Goal: Task Accomplishment & Management: Complete application form

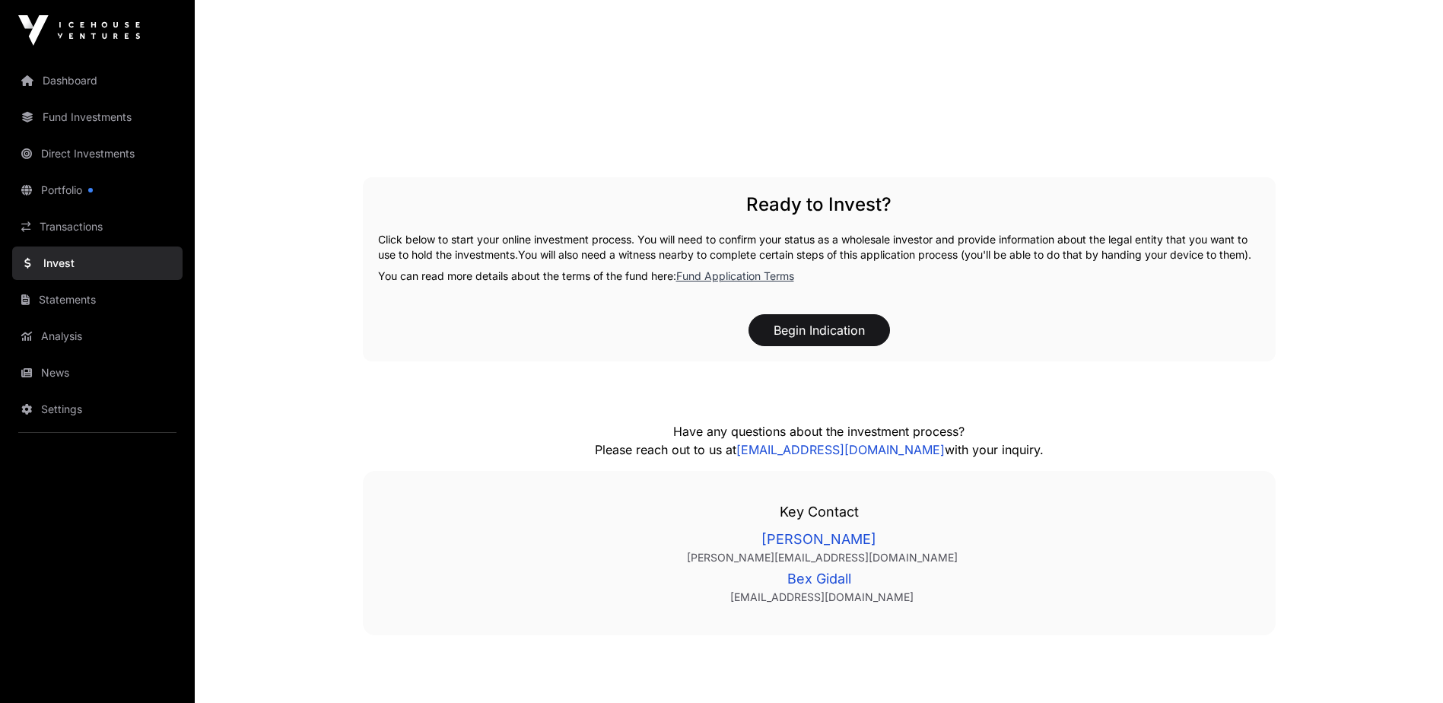
scroll to position [2148, 0]
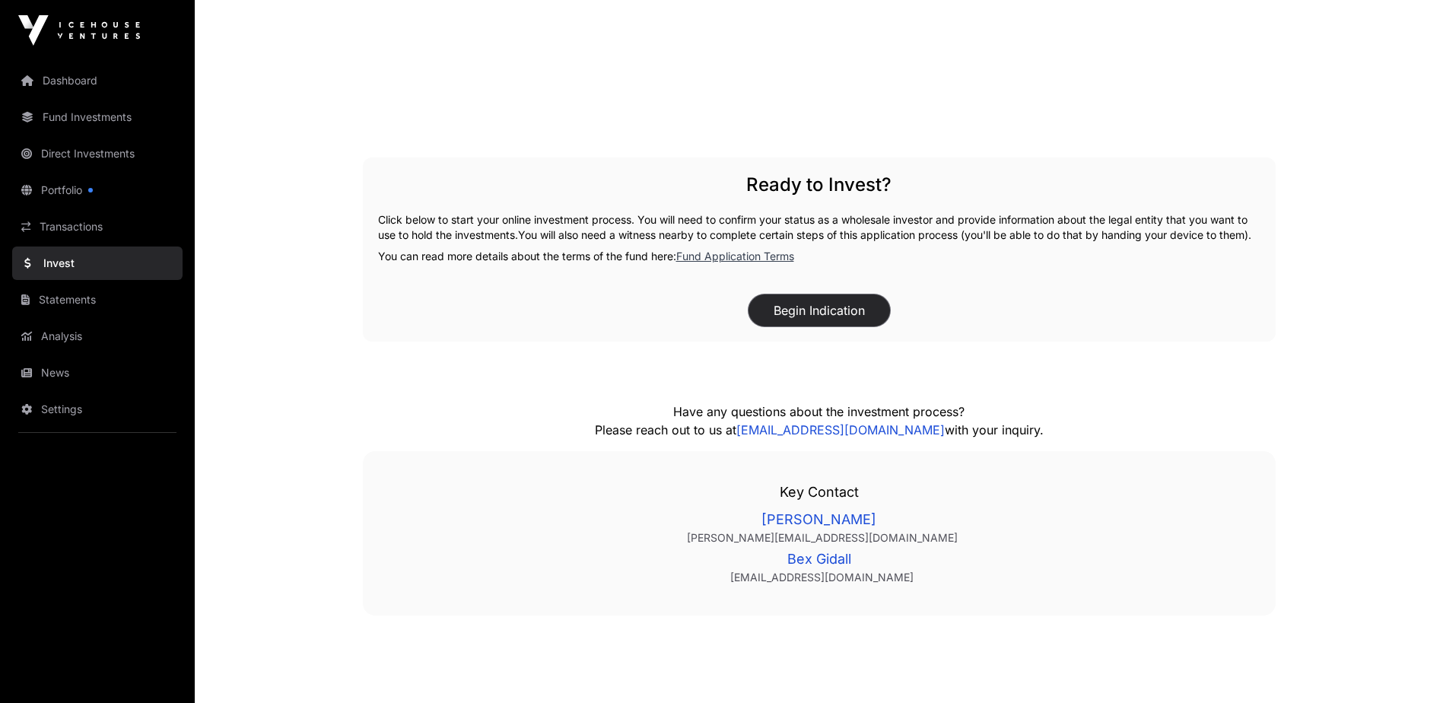
click at [803, 326] on button "Begin Indication" at bounding box center [820, 310] width 142 height 32
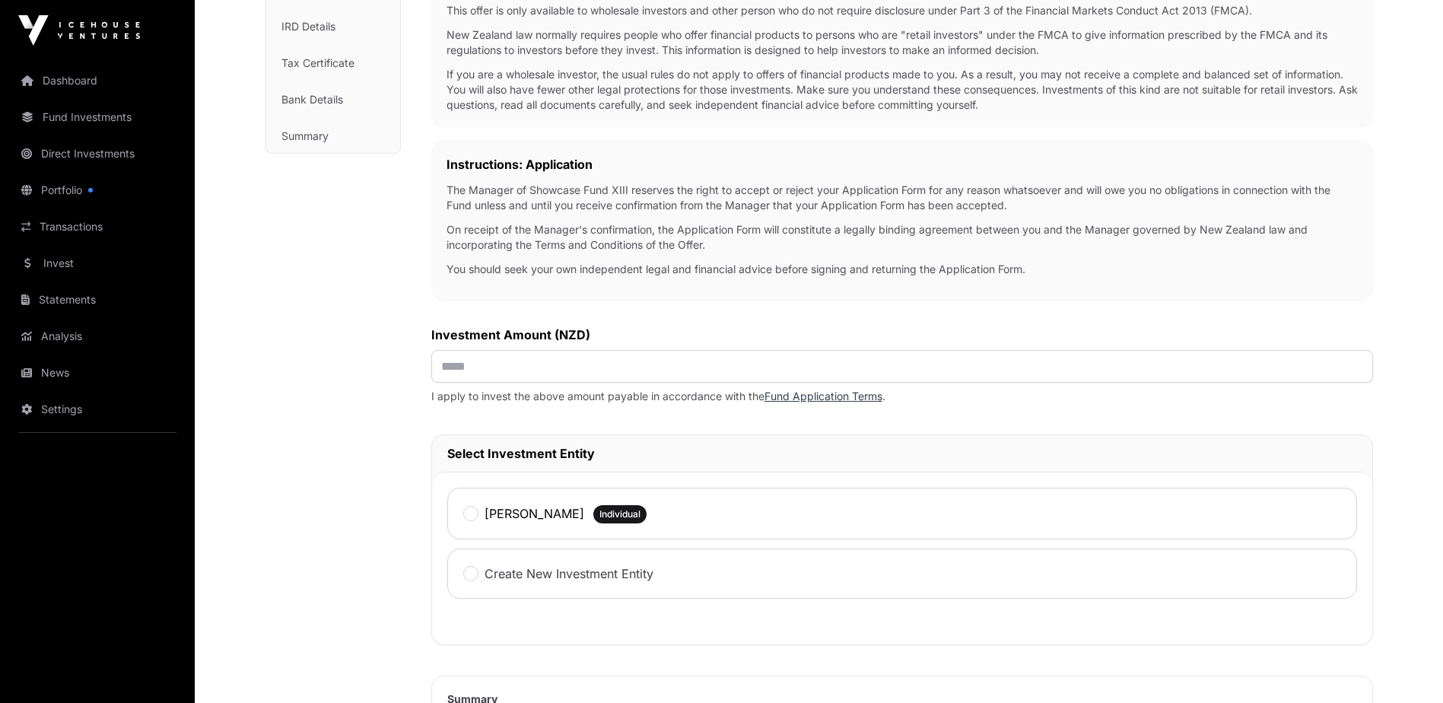
scroll to position [337, 0]
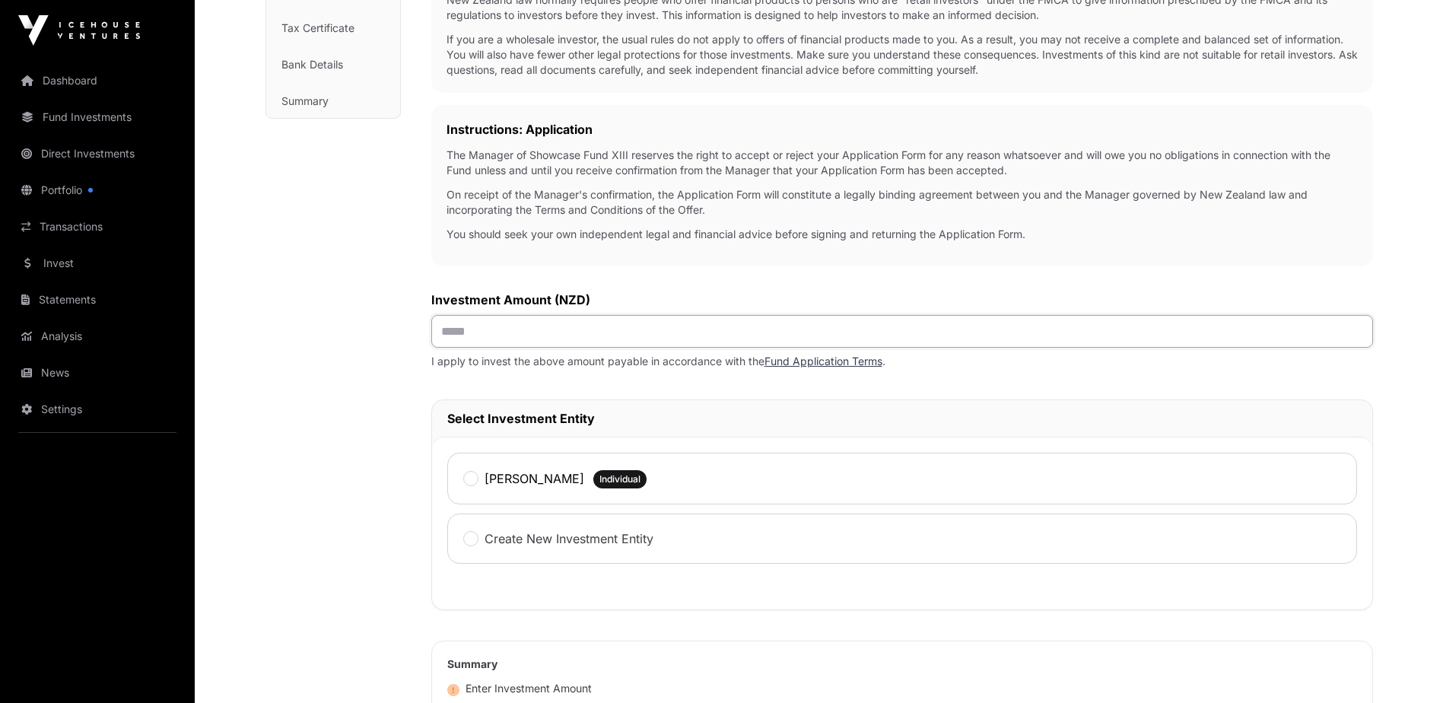
click at [461, 342] on input "text" at bounding box center [902, 331] width 942 height 33
click at [481, 333] on input "text" at bounding box center [902, 331] width 942 height 33
type input "*******"
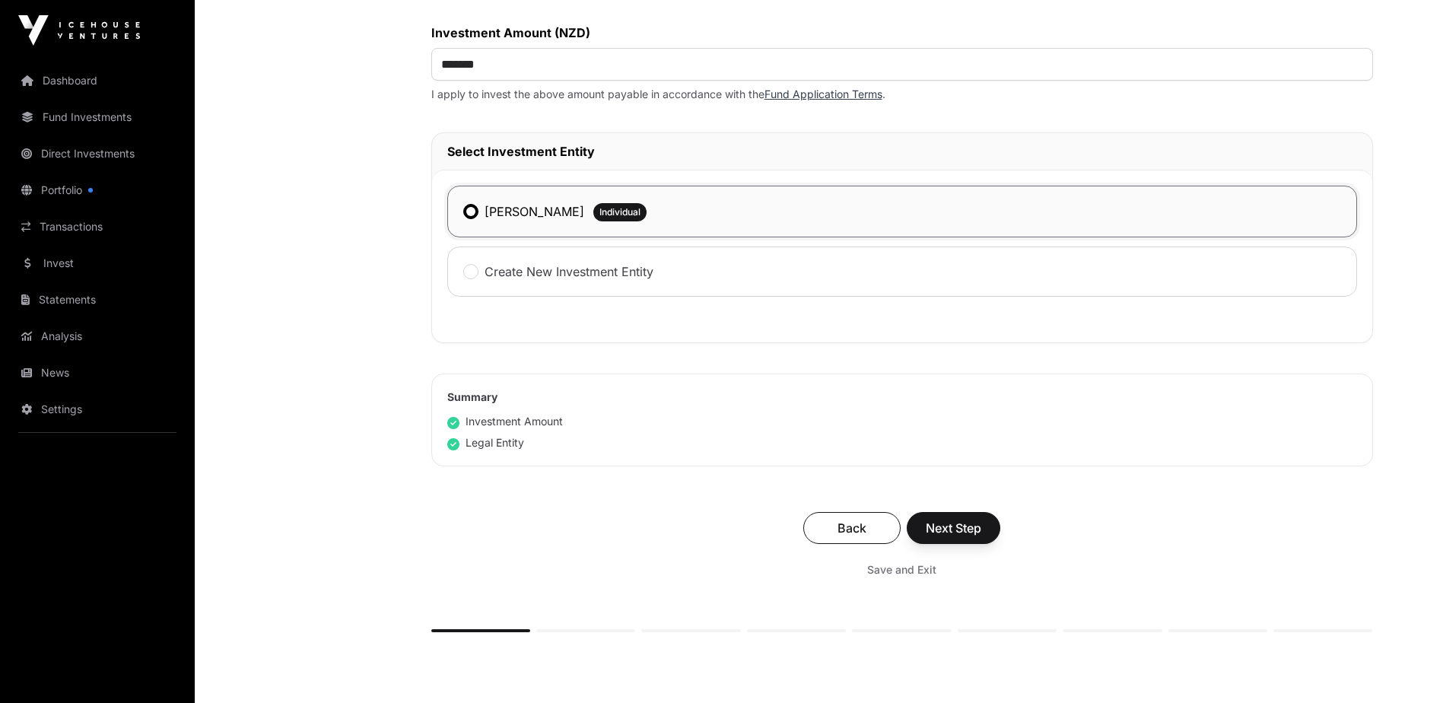
scroll to position [606, 0]
click at [1357, 449] on div "Summary Investment Amount Legal Entity" at bounding box center [902, 418] width 942 height 93
click at [963, 528] on span "Next Step" at bounding box center [954, 526] width 56 height 18
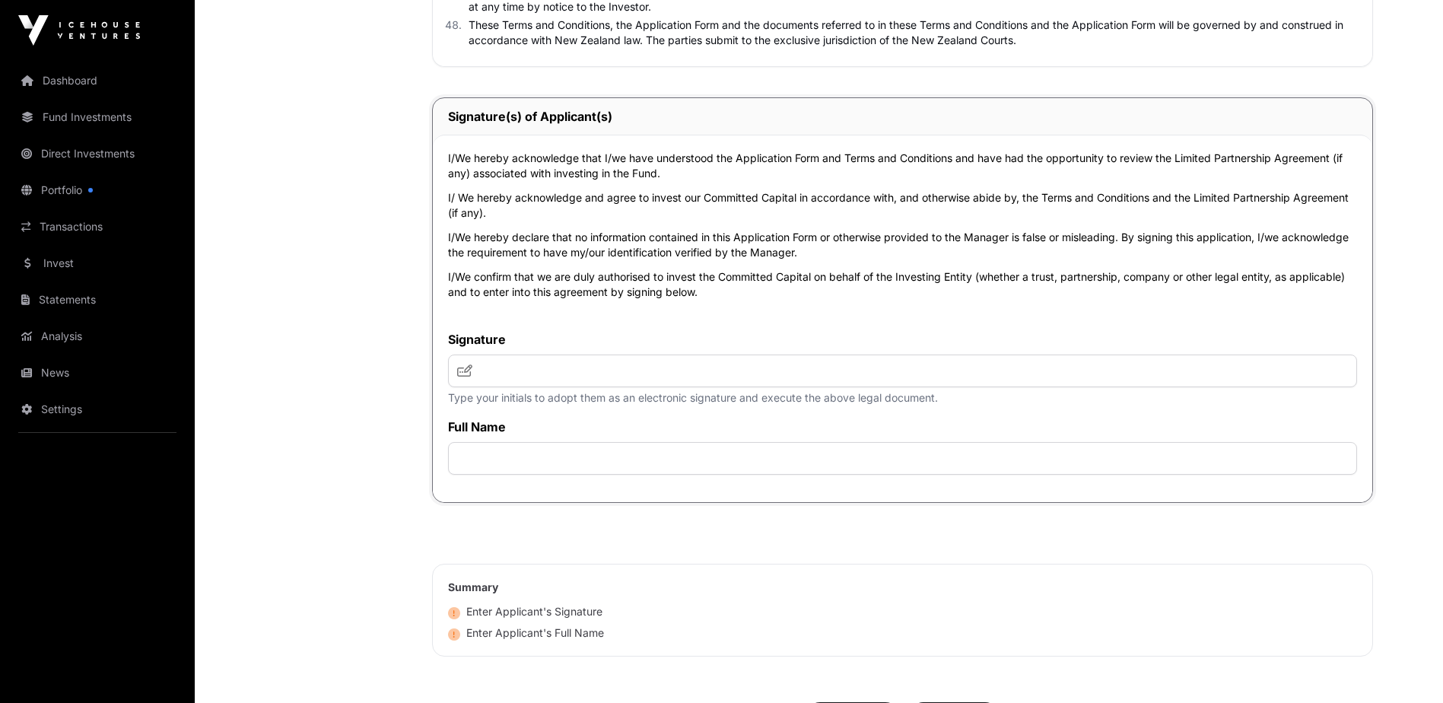
scroll to position [4922, 0]
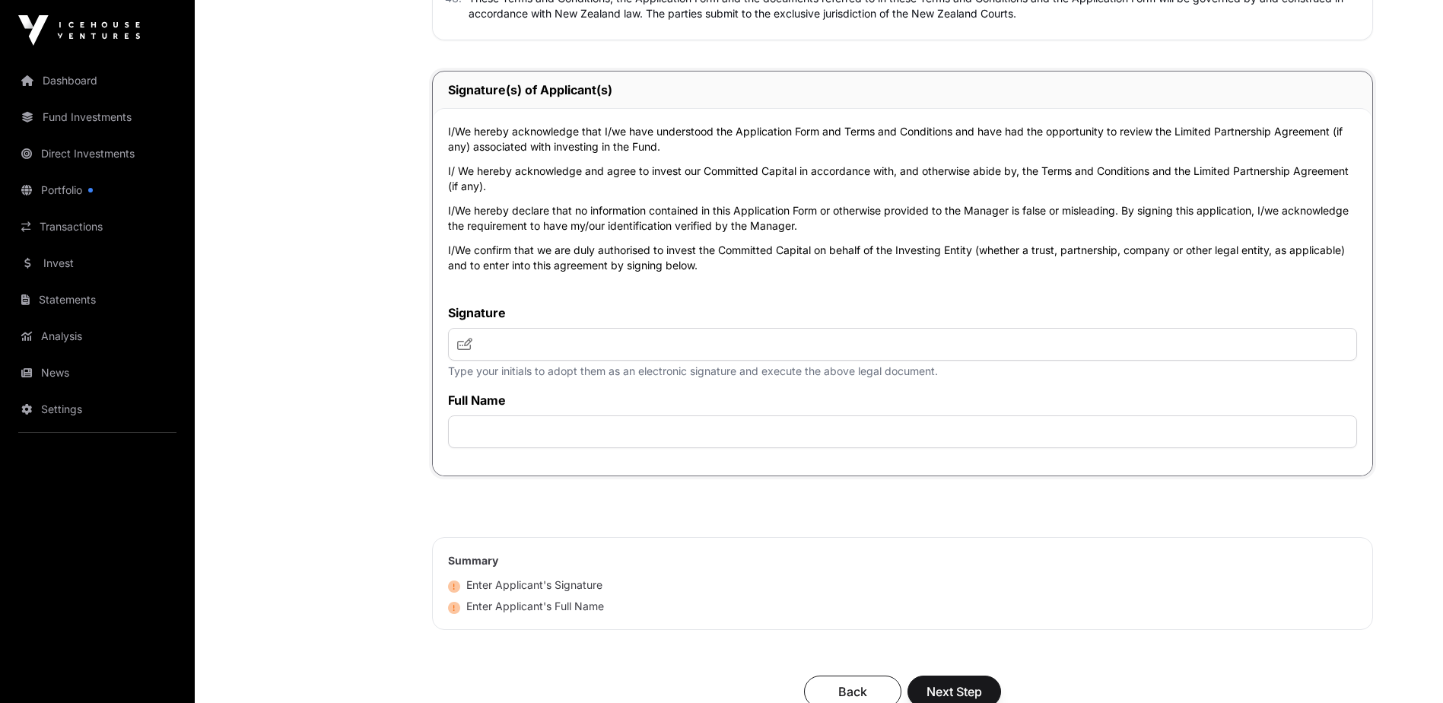
click at [472, 350] on icon at bounding box center [464, 344] width 15 height 12
click at [491, 436] on input "text" at bounding box center [902, 431] width 909 height 33
type input "**********"
click at [492, 353] on input "text" at bounding box center [902, 344] width 909 height 33
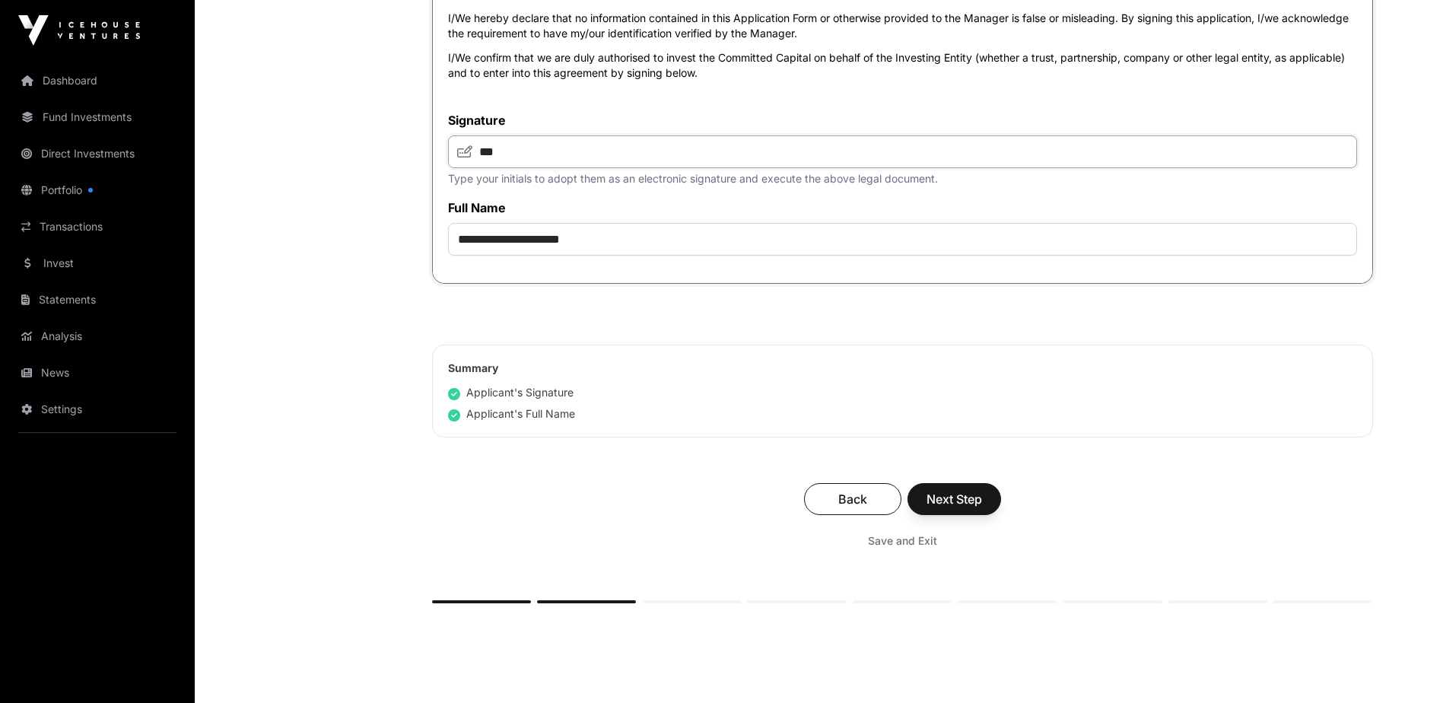
scroll to position [5135, 0]
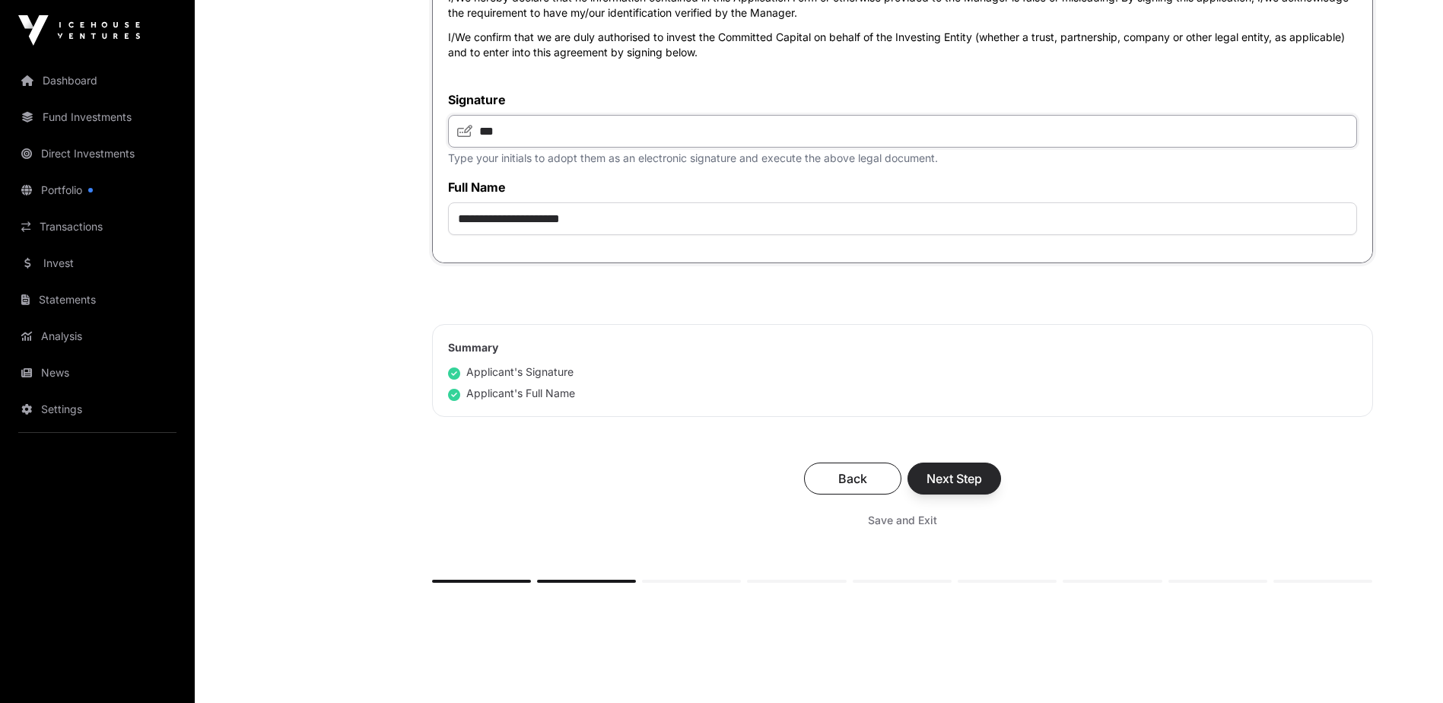
type input "***"
click at [959, 485] on span "Next Step" at bounding box center [955, 478] width 56 height 18
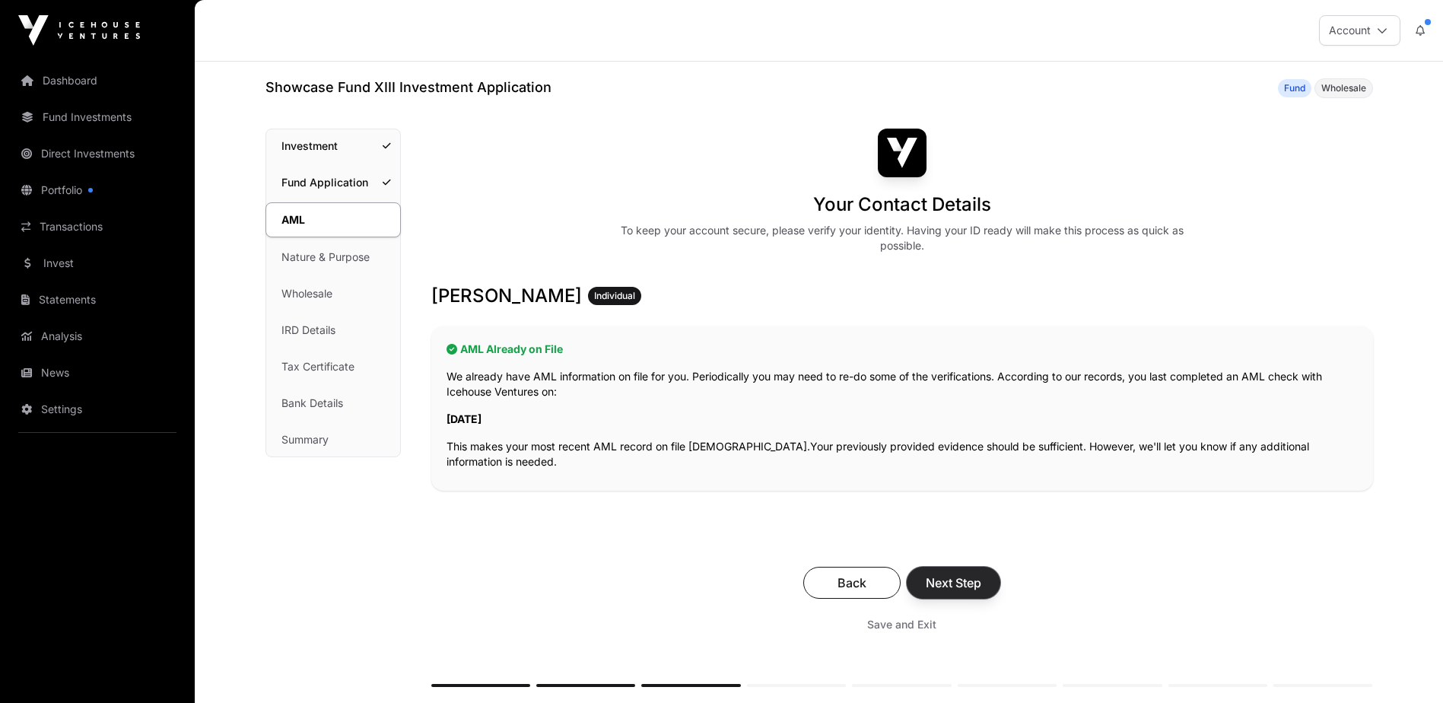
click at [965, 579] on span "Next Step" at bounding box center [954, 583] width 56 height 18
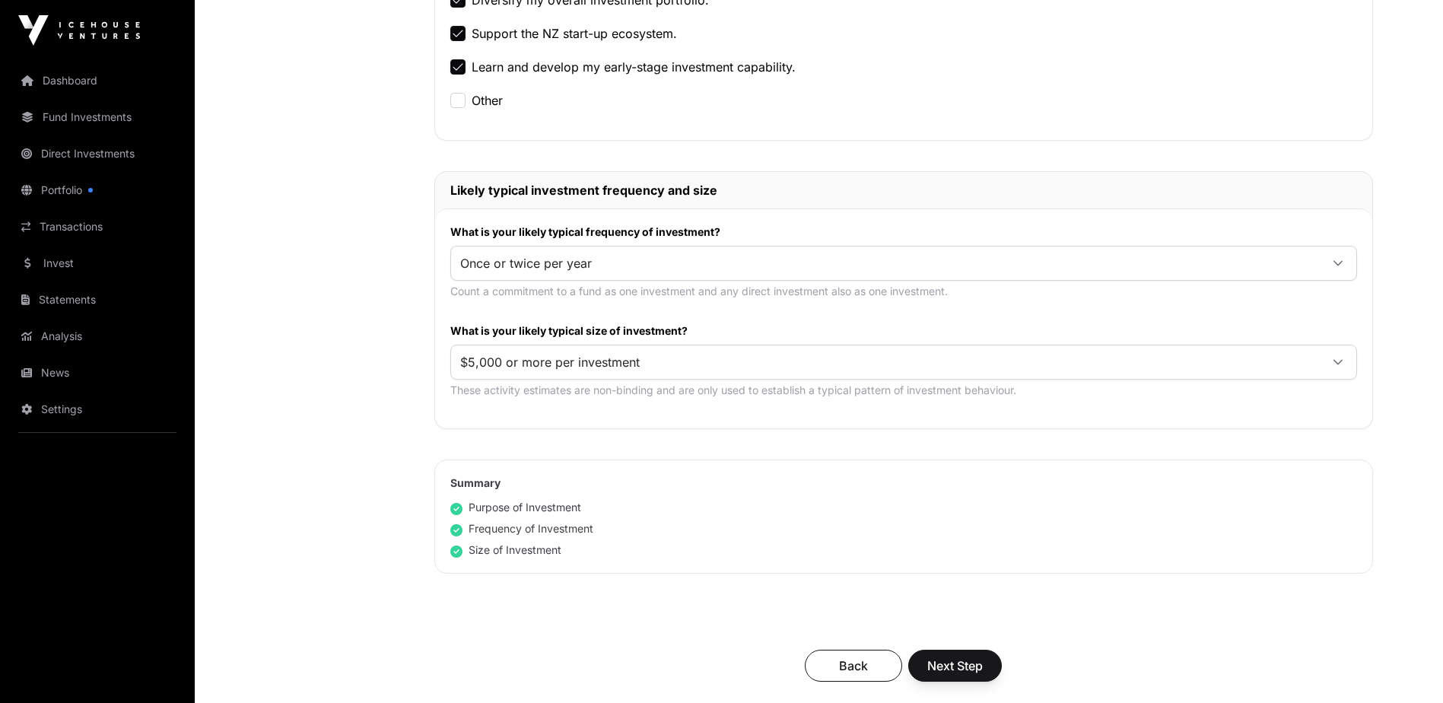
scroll to position [609, 0]
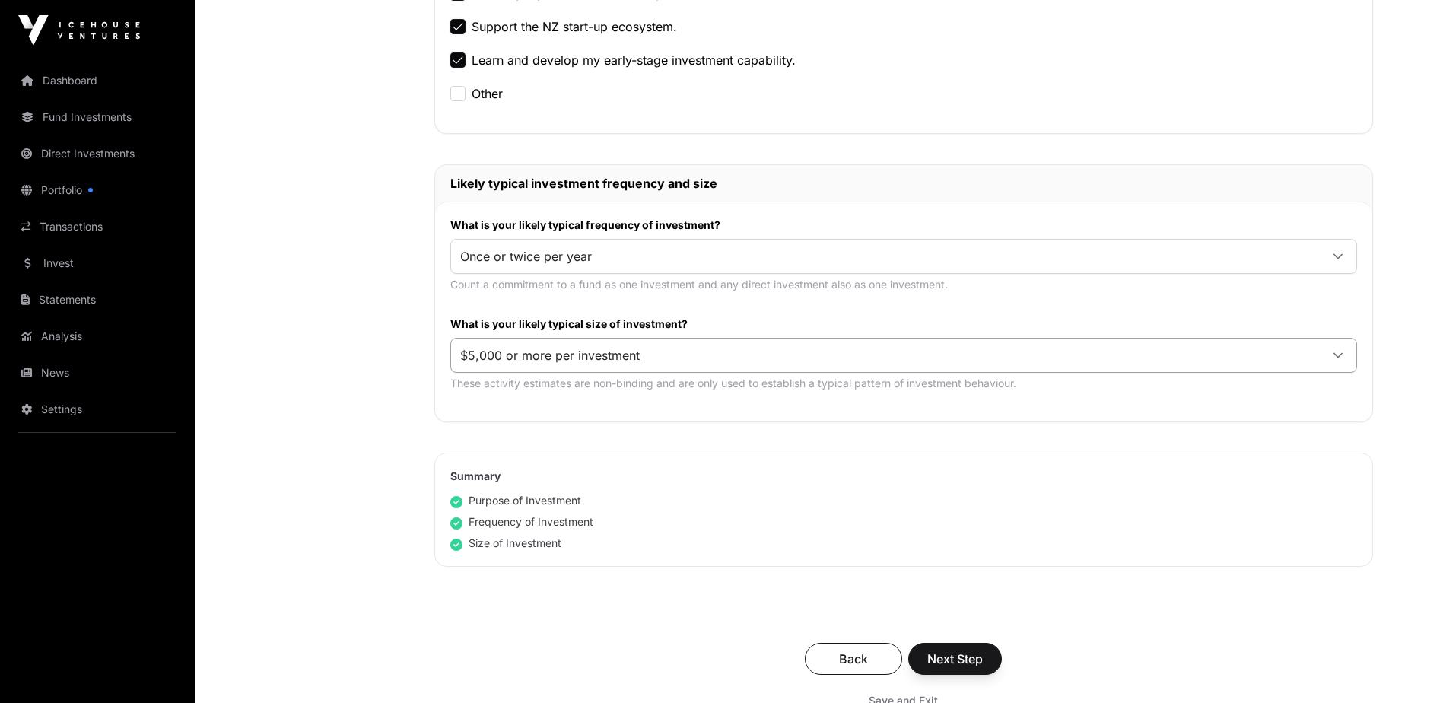
click at [1343, 355] on icon at bounding box center [1338, 355] width 11 height 11
click at [641, 409] on span "$25,000 or more per investment" at bounding box center [556, 415] width 187 height 12
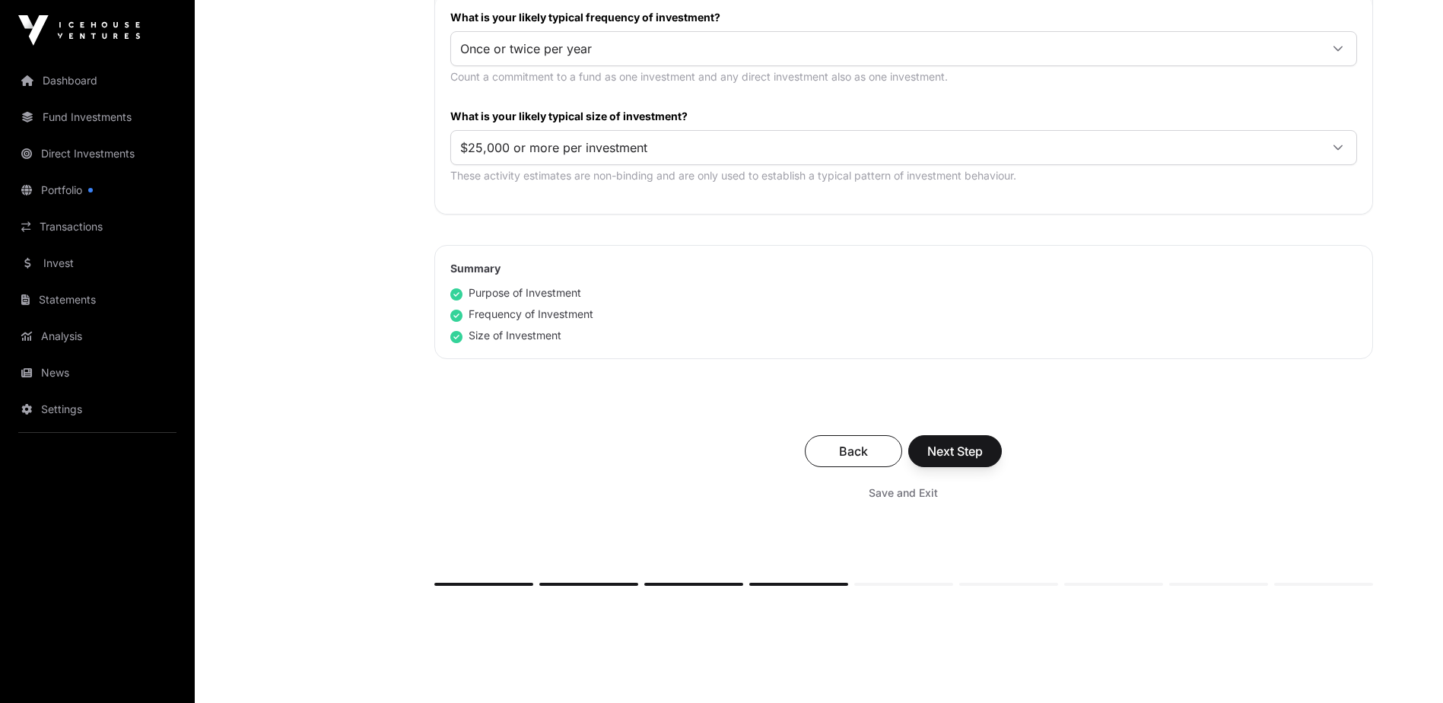
scroll to position [818, 0]
click at [946, 454] on span "Next Step" at bounding box center [955, 449] width 56 height 18
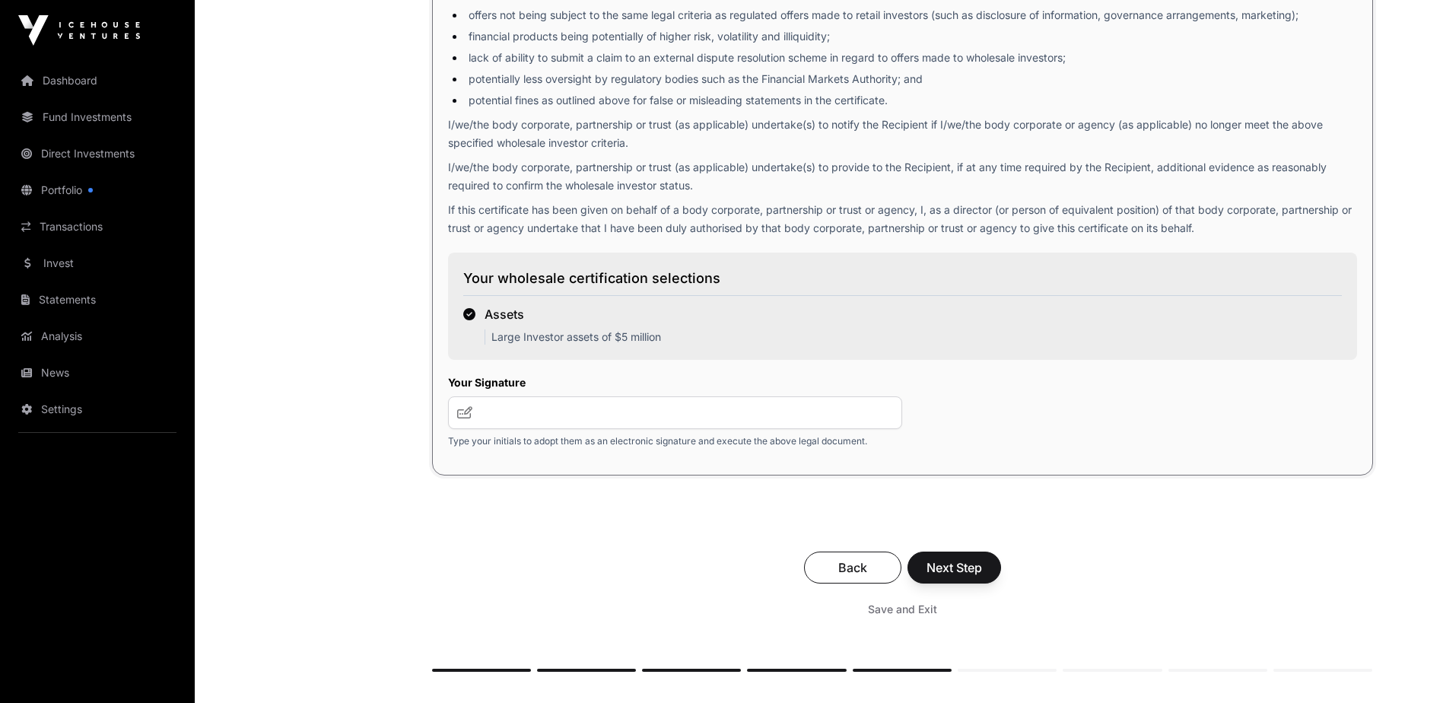
scroll to position [2354, 0]
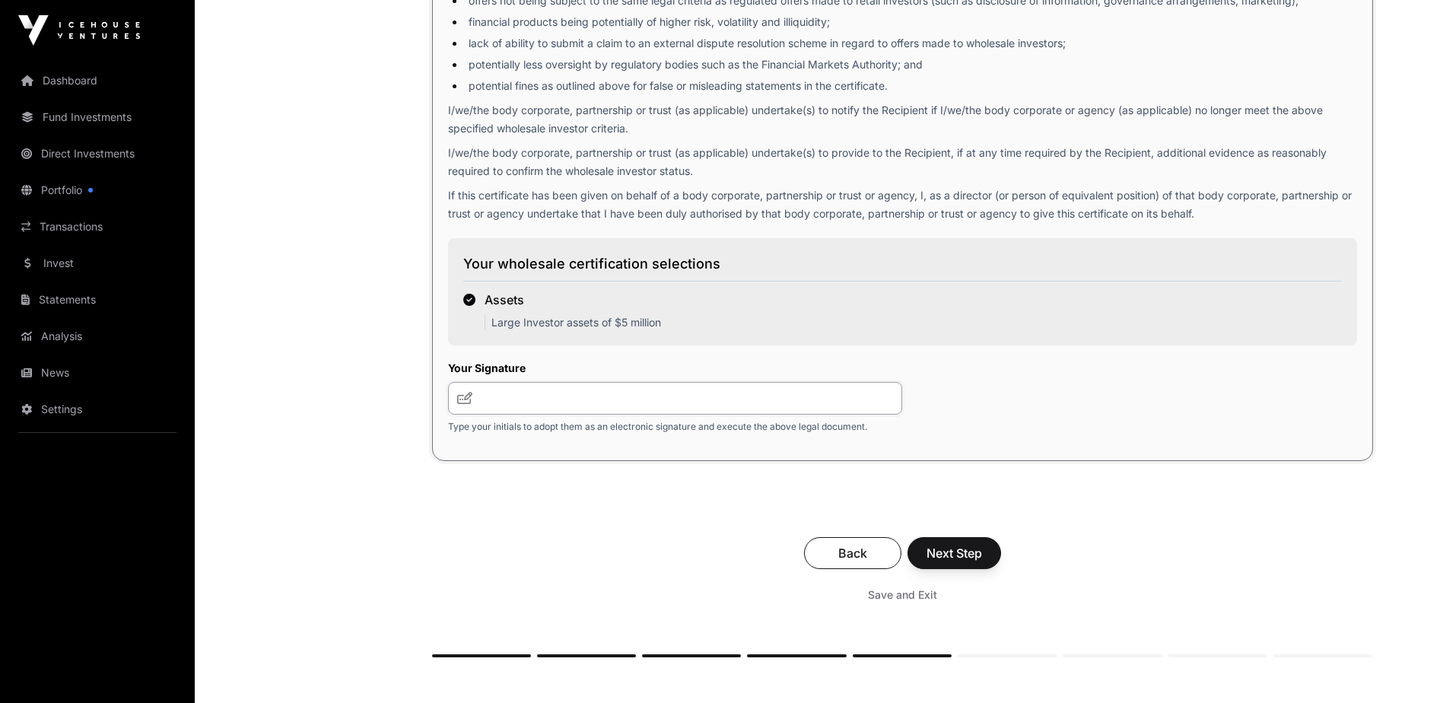
click at [516, 400] on input "text" at bounding box center [675, 398] width 455 height 33
type input "***"
click at [948, 549] on span "Next Step" at bounding box center [955, 553] width 56 height 18
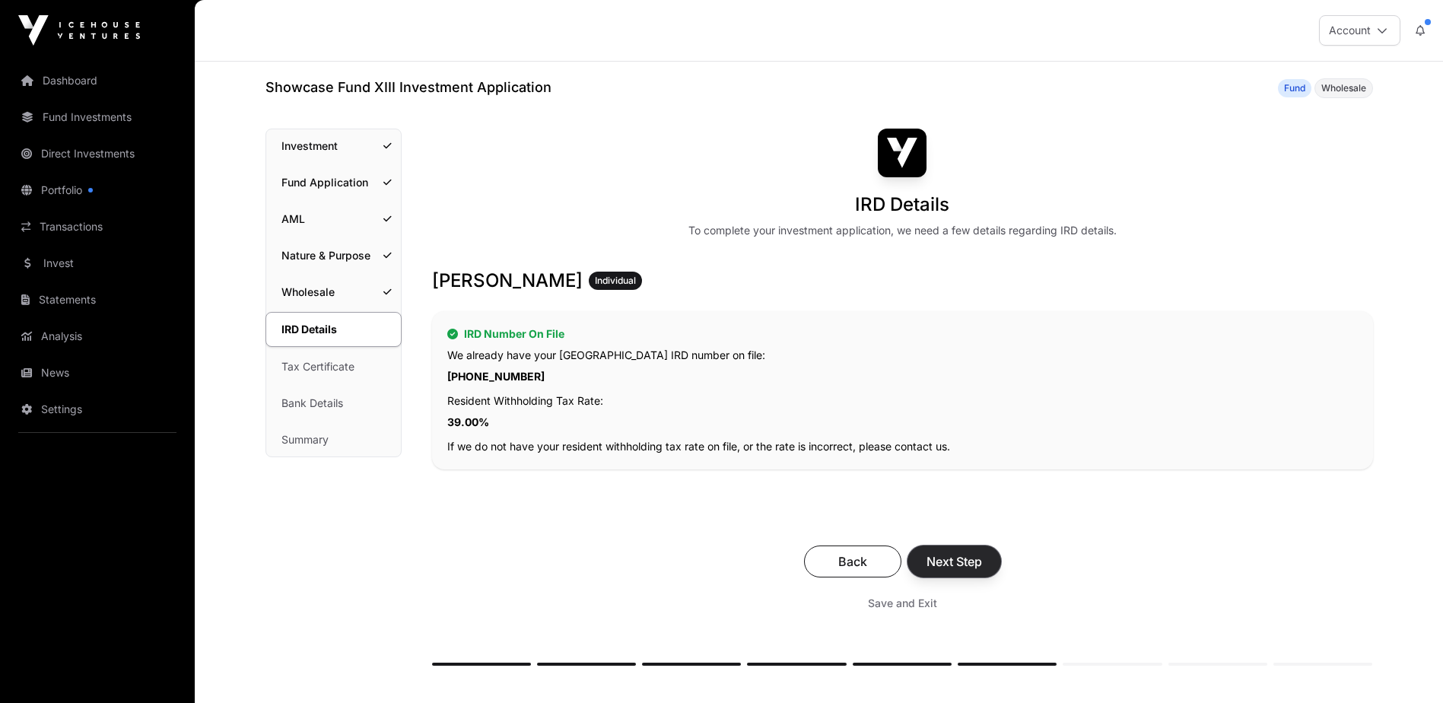
click at [953, 556] on span "Next Step" at bounding box center [955, 561] width 56 height 18
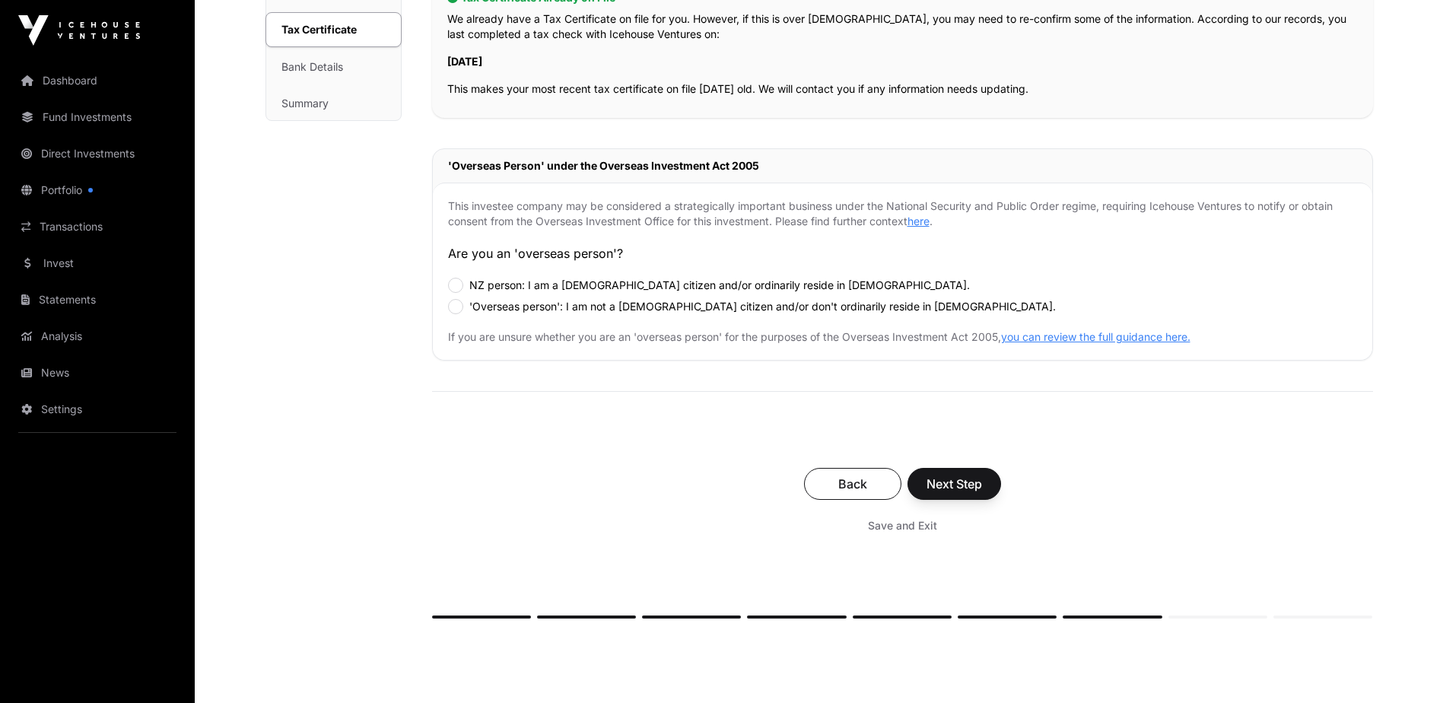
scroll to position [355, 0]
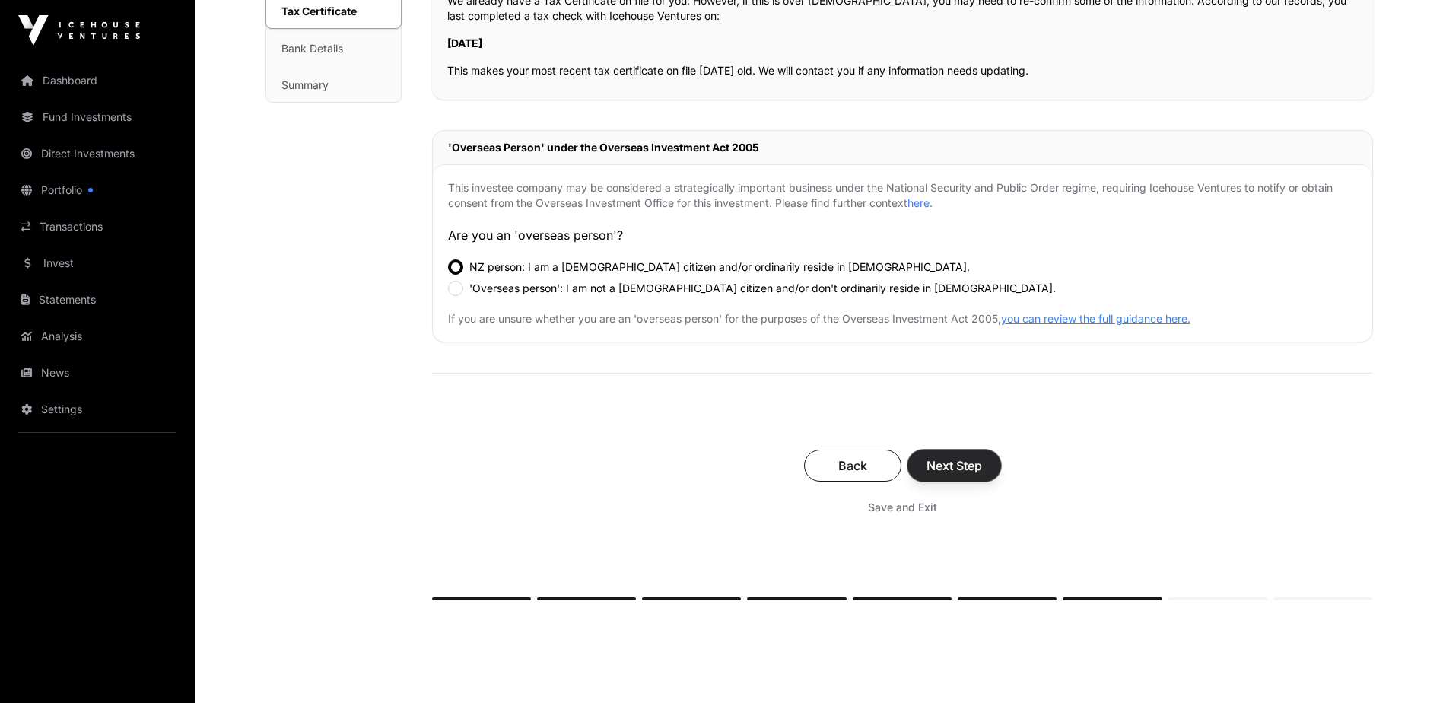
click at [960, 463] on span "Next Step" at bounding box center [955, 465] width 56 height 18
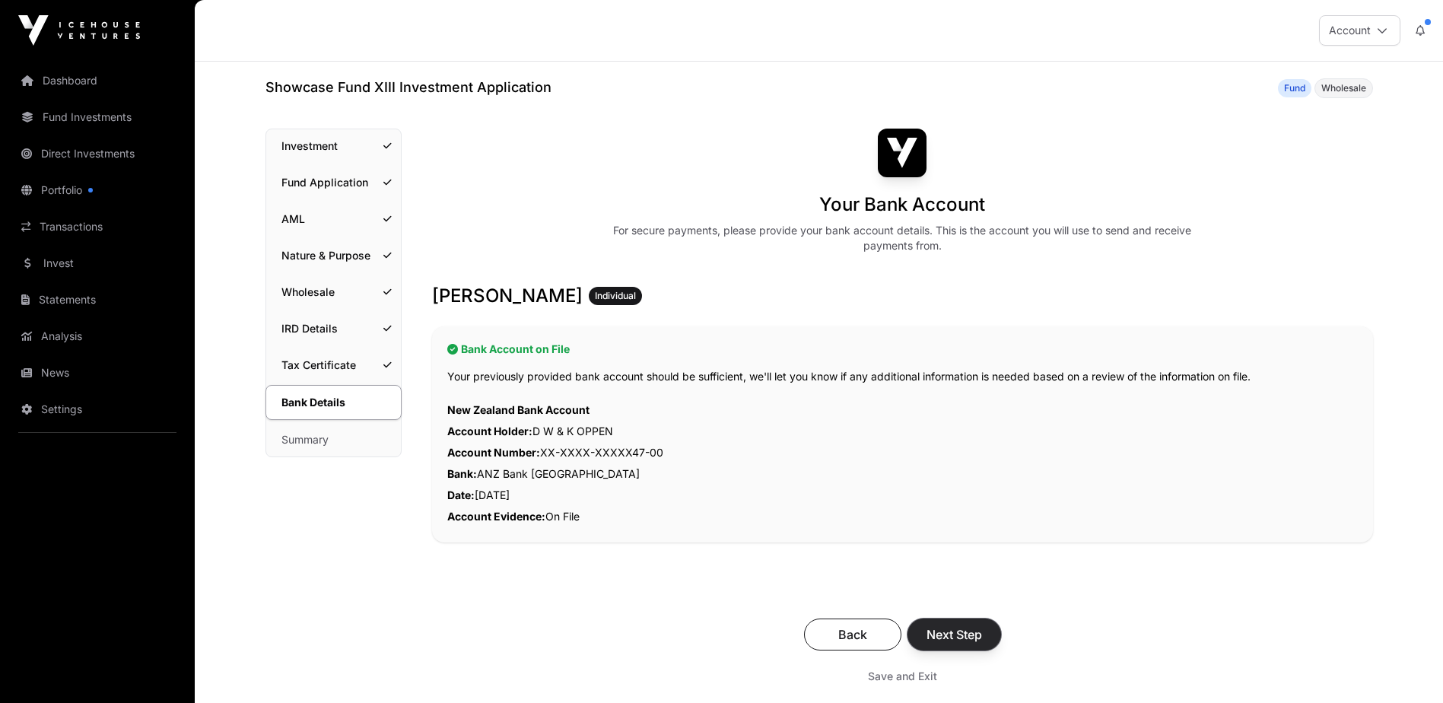
click at [952, 632] on span "Next Step" at bounding box center [955, 634] width 56 height 18
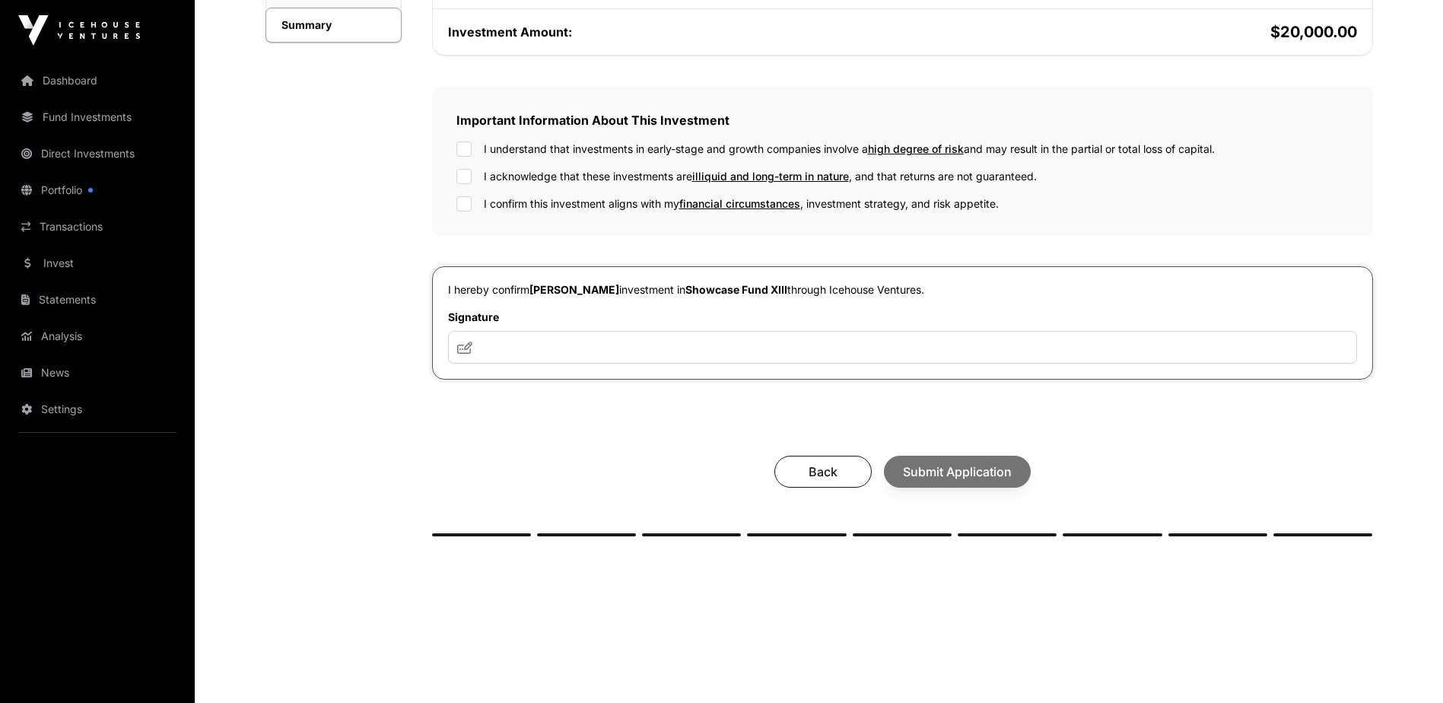
scroll to position [438, 0]
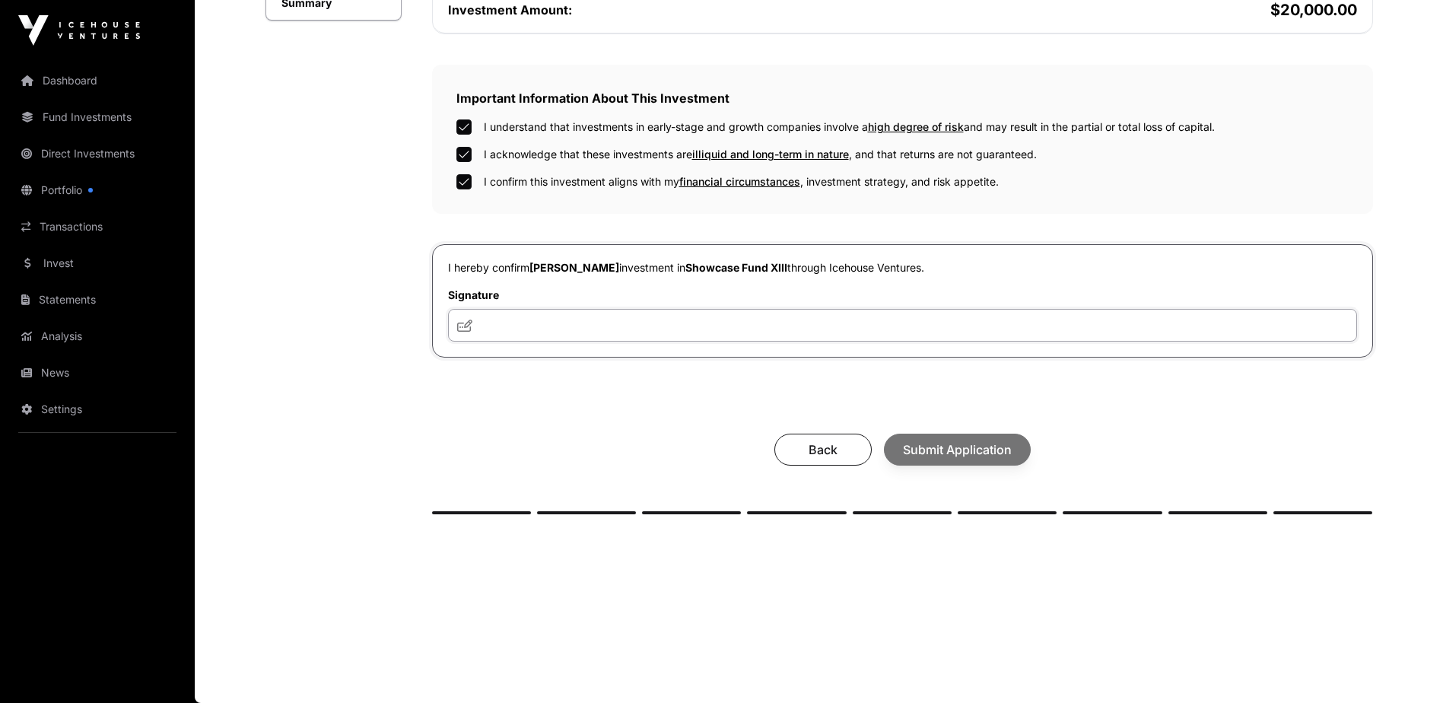
click at [524, 328] on input "text" at bounding box center [902, 325] width 909 height 33
type input "***"
click at [964, 446] on span "Submit Application" at bounding box center [957, 449] width 109 height 18
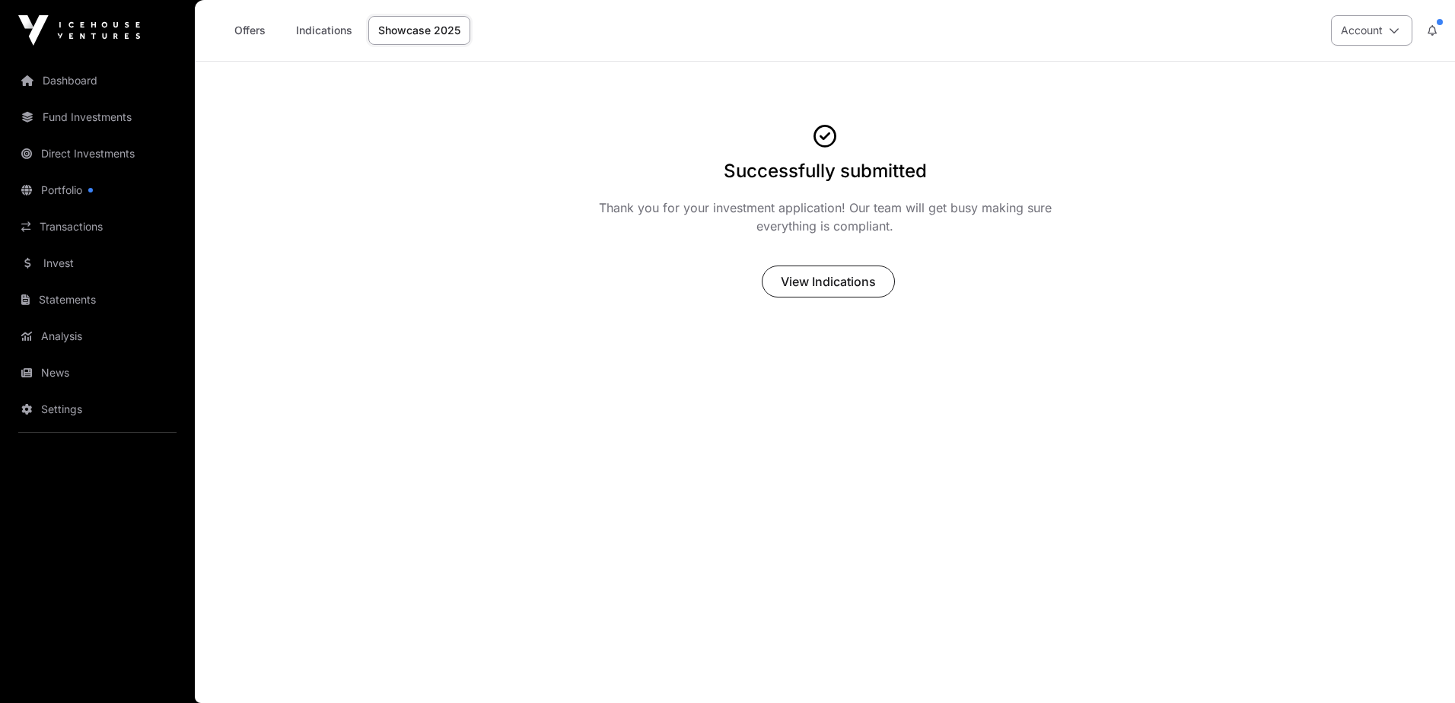
click at [1398, 28] on icon at bounding box center [1393, 30] width 11 height 11
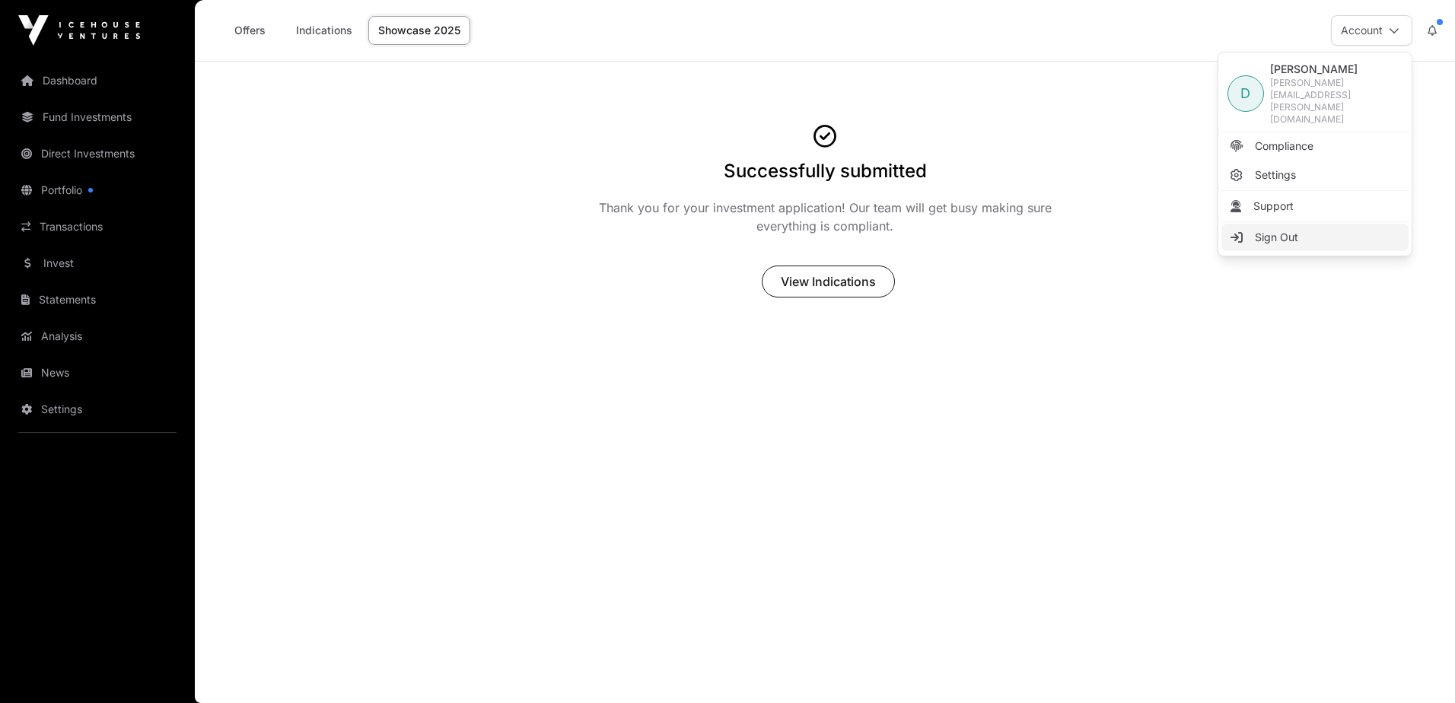
click at [1268, 230] on span "Sign Out" at bounding box center [1276, 237] width 43 height 15
